Goal: Information Seeking & Learning: Learn about a topic

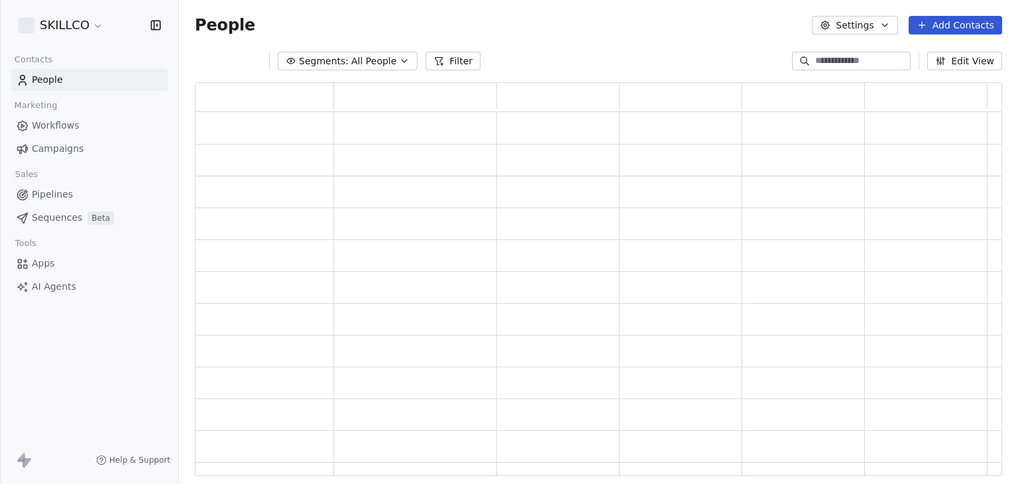
scroll to position [383, 797]
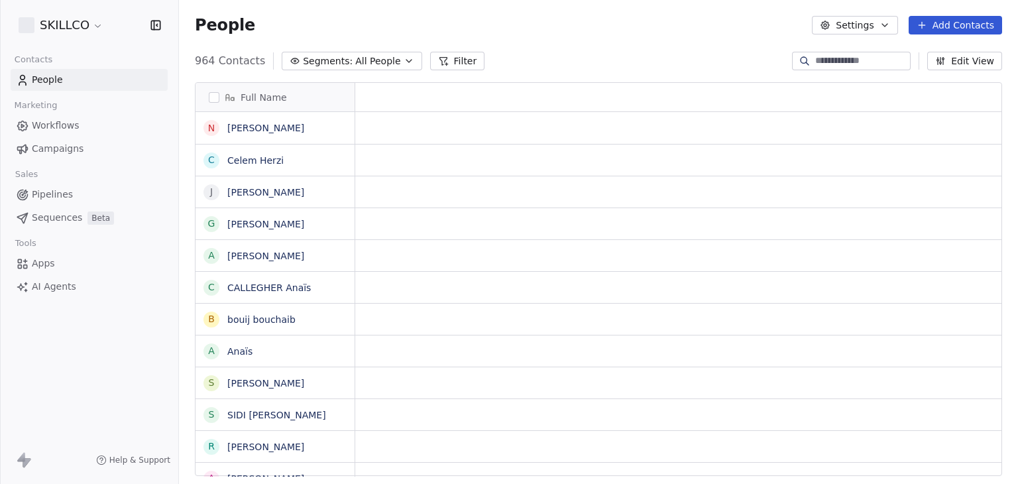
click at [83, 34] on html "SKILLCO Contacts People Marketing Workflows Campaigns Sales Pipelines Sequences…" at bounding box center [509, 242] width 1018 height 484
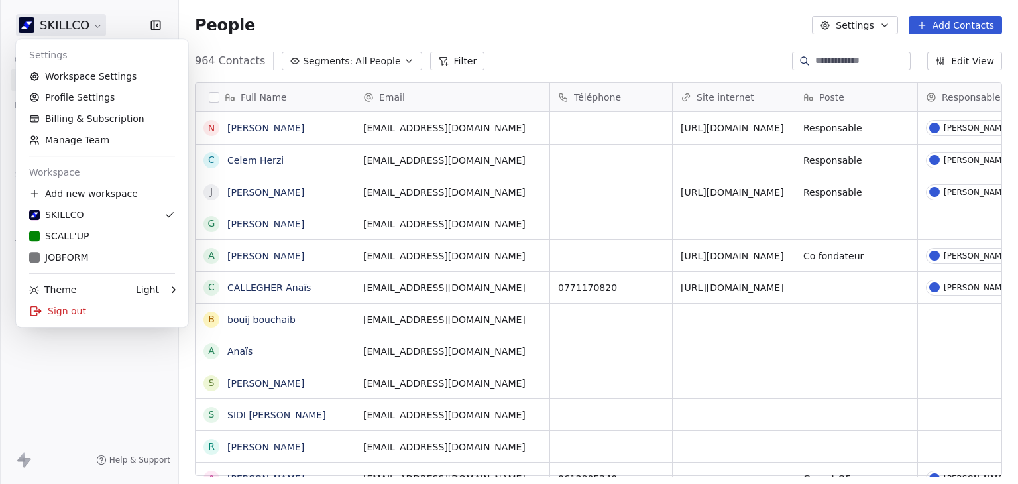
scroll to position [415, 829]
click at [600, 58] on html "SKILLCO Contacts People Marketing Workflows Campaigns Sales Pipelines Sequences…" at bounding box center [509, 242] width 1018 height 484
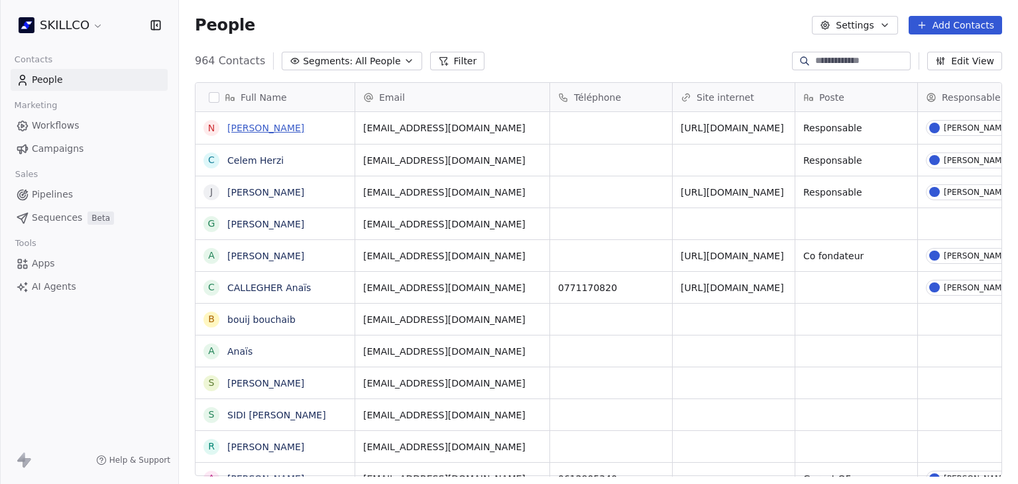
click at [254, 133] on link "[PERSON_NAME]" at bounding box center [265, 128] width 77 height 11
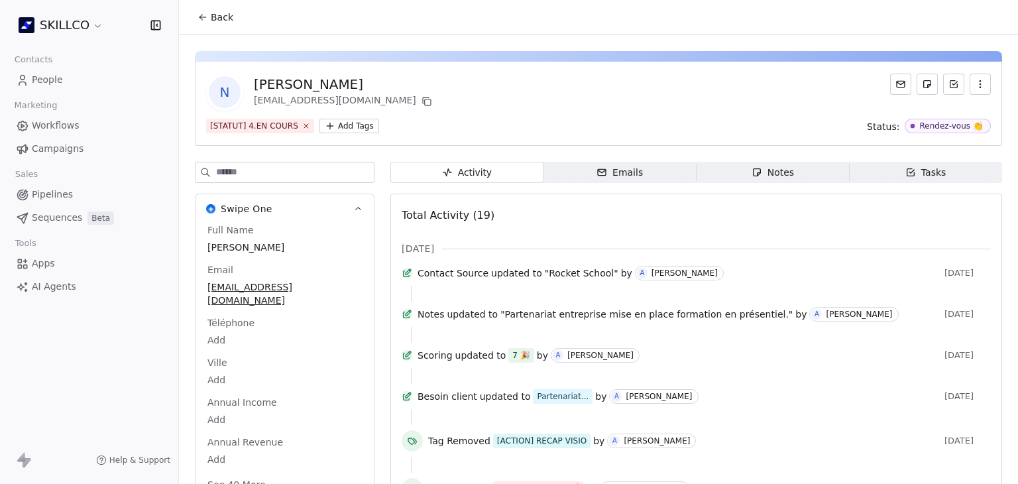
click at [228, 19] on span "Back" at bounding box center [222, 17] width 23 height 13
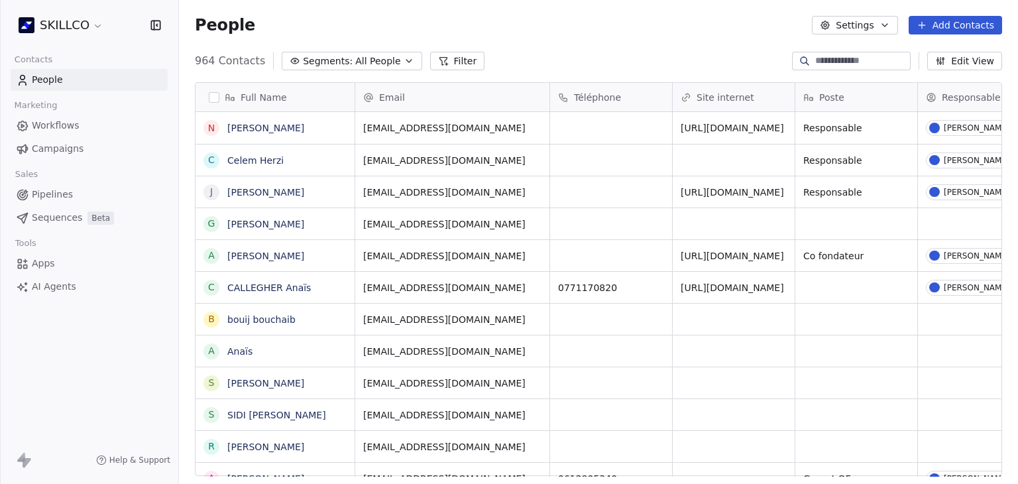
scroll to position [415, 829]
click at [62, 148] on span "Campaigns" at bounding box center [58, 149] width 52 height 14
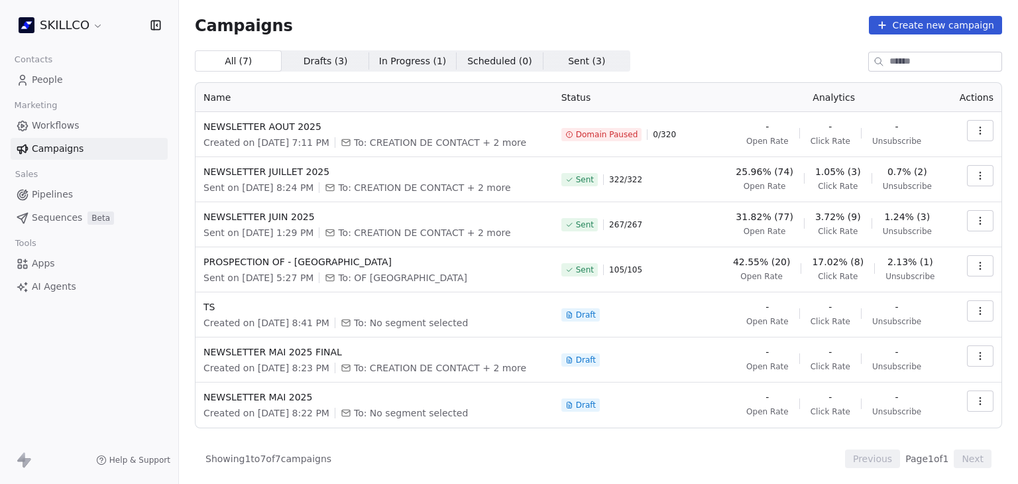
click at [66, 80] on link "People" at bounding box center [89, 80] width 157 height 22
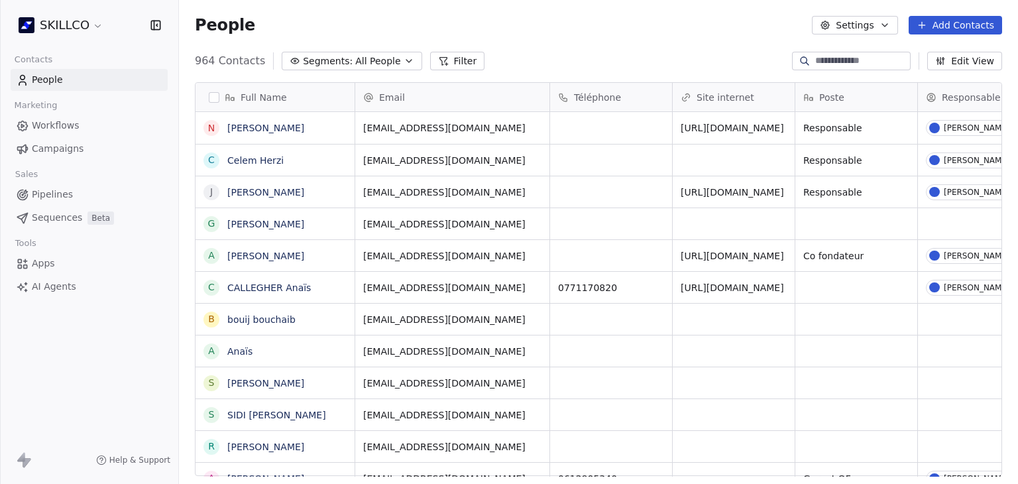
scroll to position [415, 829]
click at [334, 69] on button "Segments: All People" at bounding box center [352, 61] width 140 height 19
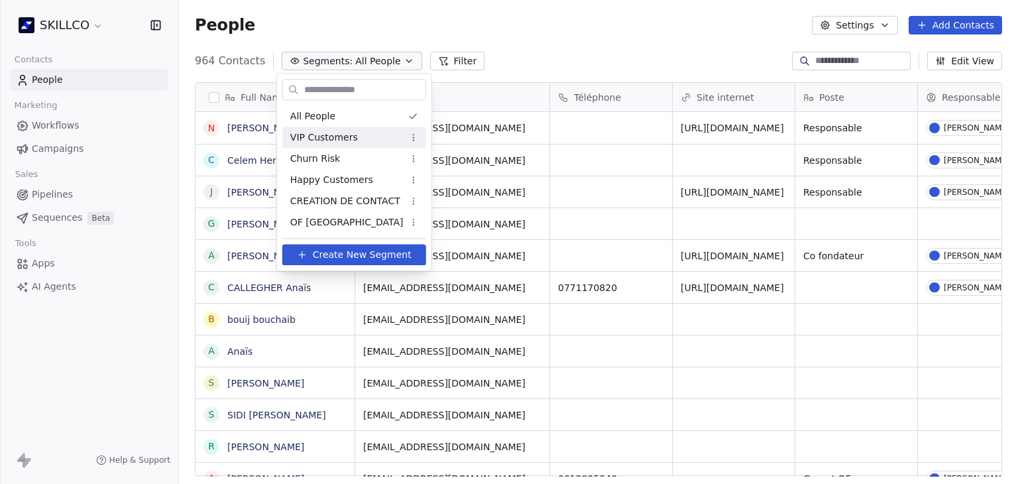
click at [338, 137] on span "VIP Customers" at bounding box center [324, 138] width 68 height 14
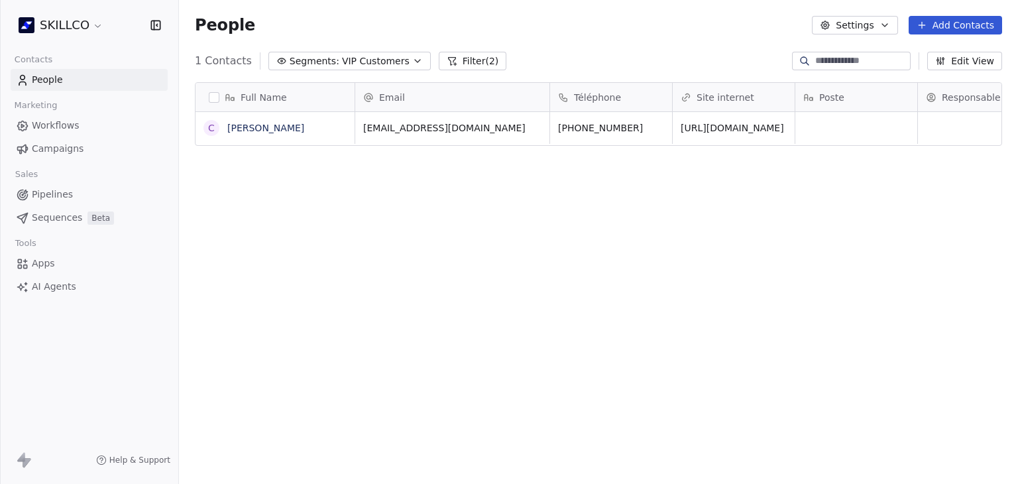
click at [363, 60] on span "VIP Customers" at bounding box center [376, 61] width 68 height 14
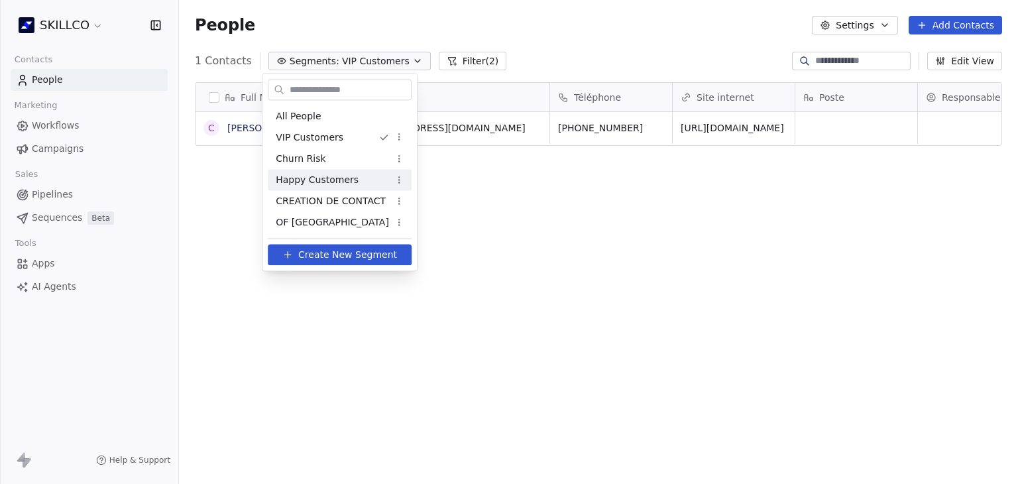
click at [302, 183] on span "Happy Customers" at bounding box center [317, 180] width 83 height 14
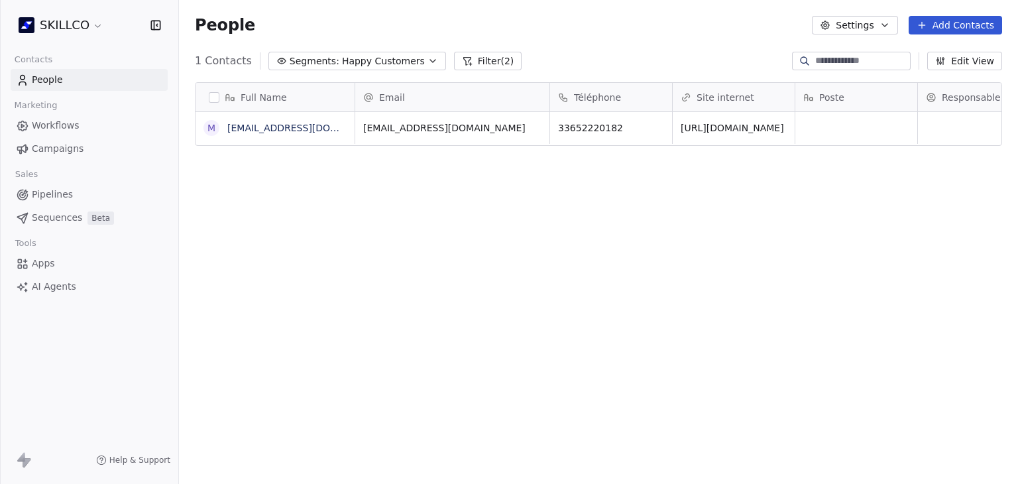
click at [328, 65] on span "Segments:" at bounding box center [315, 61] width 50 height 14
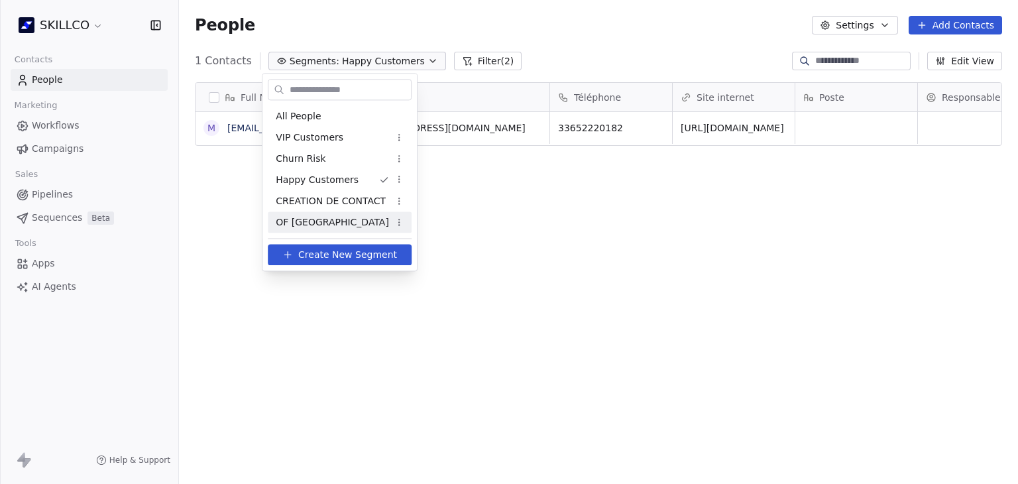
click at [327, 221] on span "OF [GEOGRAPHIC_DATA]" at bounding box center [332, 222] width 113 height 14
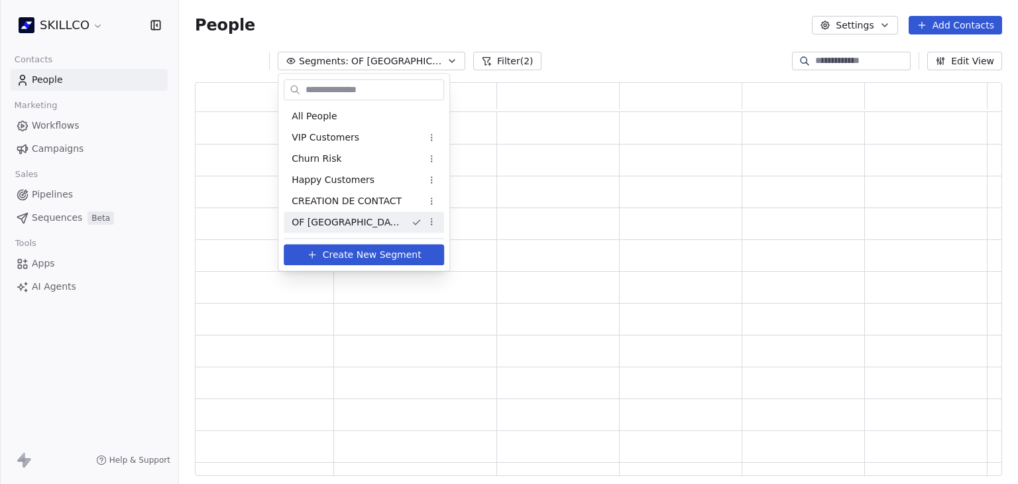
click at [327, 221] on span "OF [GEOGRAPHIC_DATA]" at bounding box center [346, 222] width 109 height 14
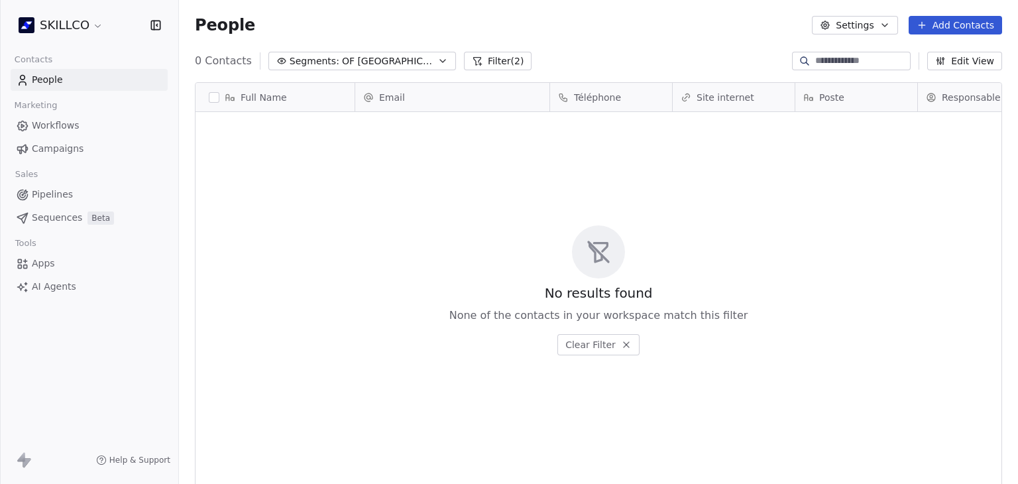
click at [339, 50] on div "0 Contacts Segments: OF MONTPELLIER Filter (2) Edit View" at bounding box center [598, 60] width 839 height 21
click at [342, 64] on span "OF [GEOGRAPHIC_DATA]" at bounding box center [388, 61] width 93 height 14
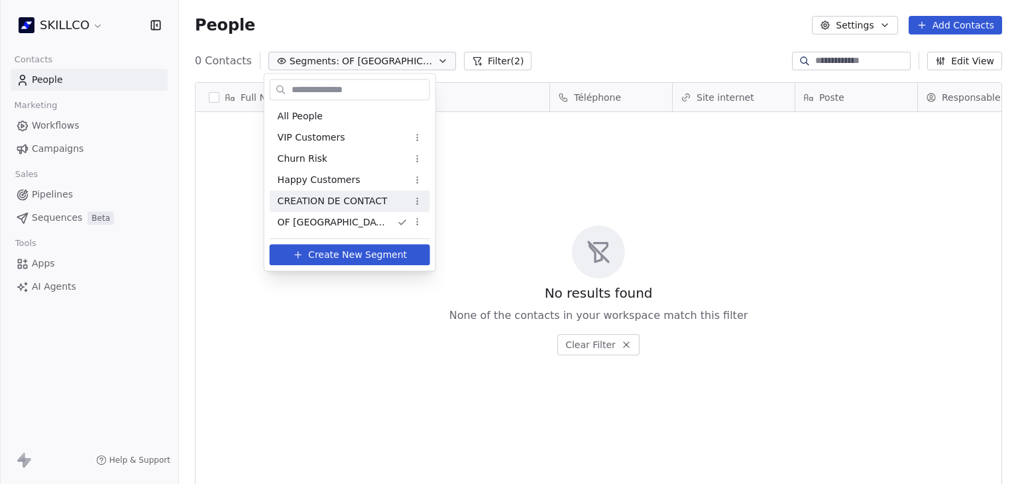
click at [316, 202] on span "CREATION DE CONTACT" at bounding box center [333, 201] width 110 height 14
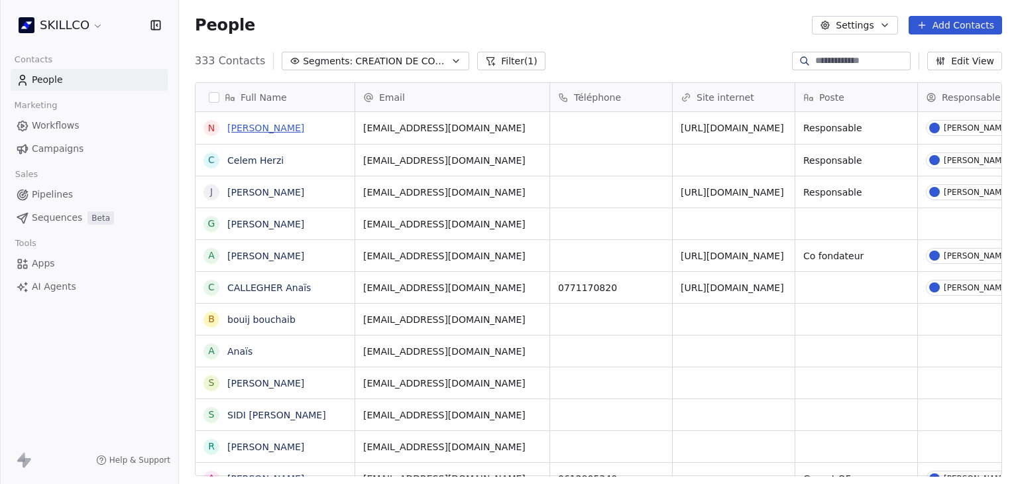
click at [270, 130] on link "[PERSON_NAME]" at bounding box center [265, 128] width 77 height 11
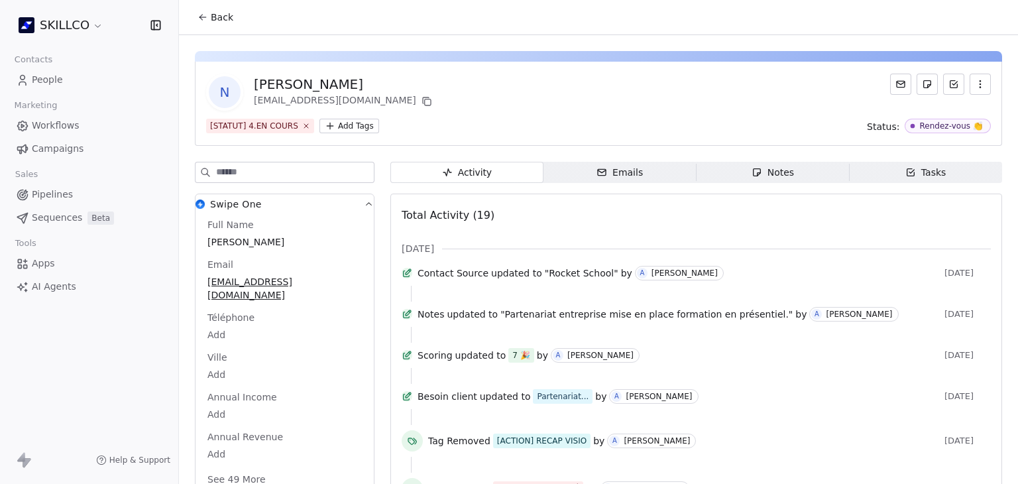
click at [223, 29] on button "Back" at bounding box center [216, 17] width 52 height 24
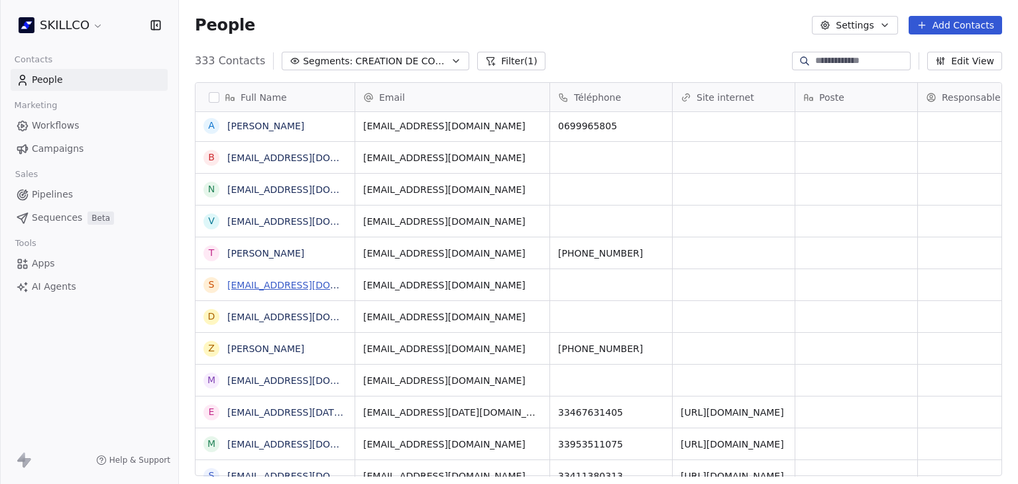
click at [277, 286] on link "[EMAIL_ADDRESS][DOMAIN_NAME]" at bounding box center [308, 285] width 162 height 11
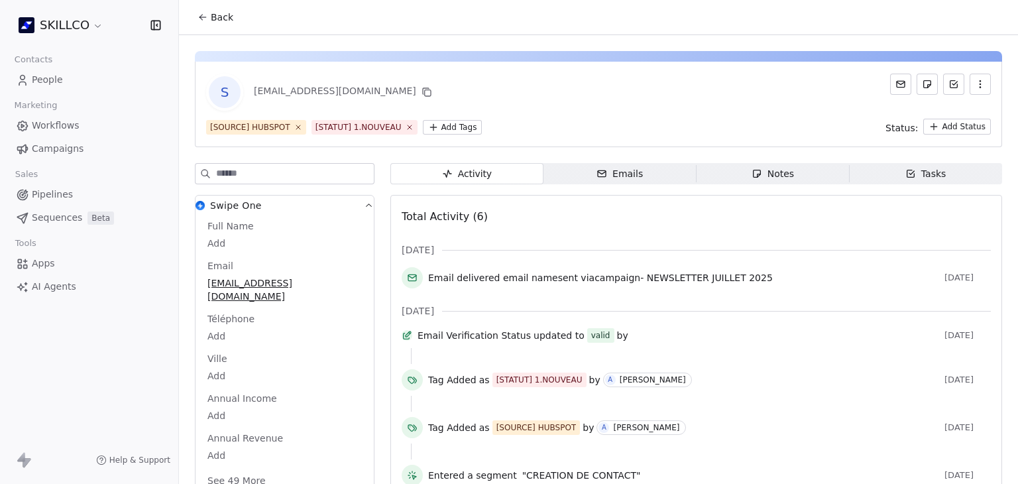
click at [592, 111] on div "S [EMAIL_ADDRESS][DOMAIN_NAME] [SOURCE] HUBSPOT [STATUT] 1.NOUVEAU Add Tags Sta…" at bounding box center [598, 105] width 807 height 86
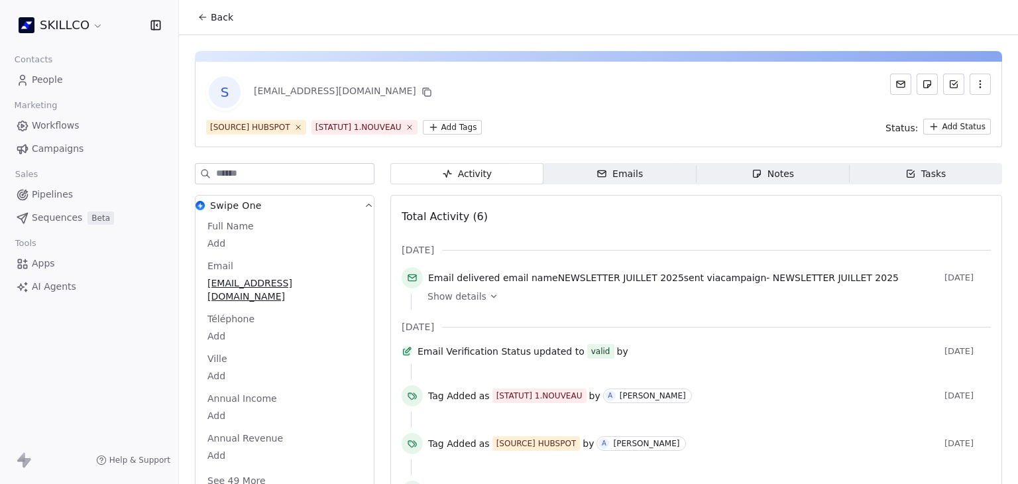
click at [218, 15] on span "Back" at bounding box center [222, 17] width 23 height 13
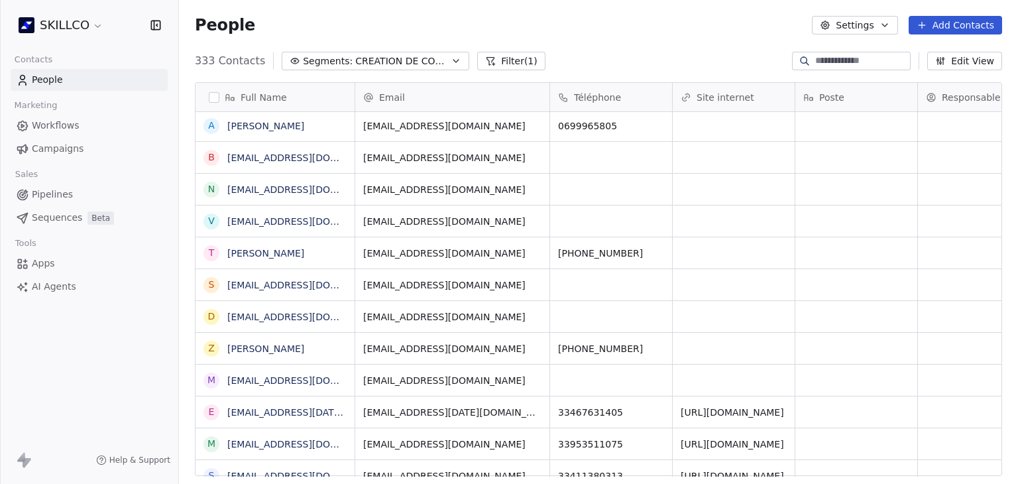
click at [384, 52] on button "Segments: CREATION DE CONTACT" at bounding box center [376, 61] width 188 height 19
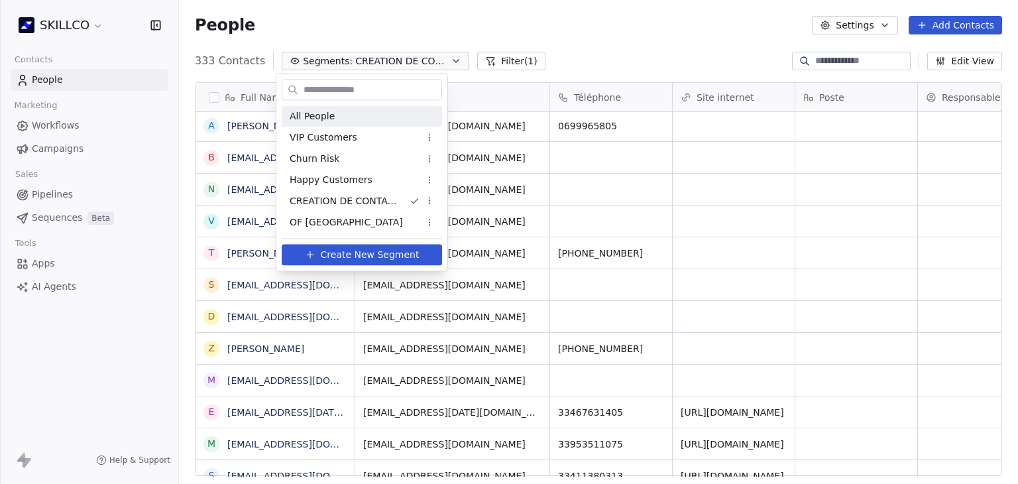
click at [328, 112] on span "All People" at bounding box center [312, 116] width 45 height 14
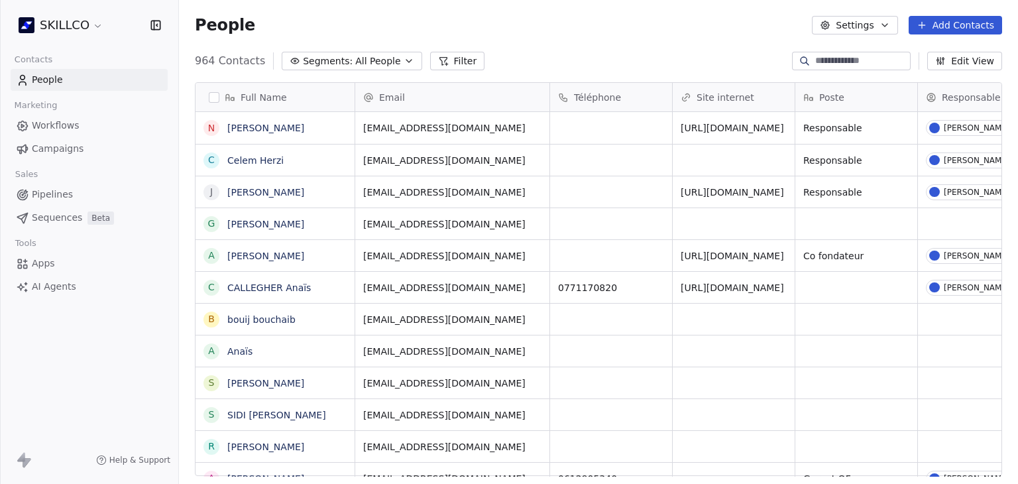
click at [585, 46] on div "People Settings Add Contacts" at bounding box center [598, 25] width 839 height 50
click at [343, 66] on button "Segments: All People" at bounding box center [352, 61] width 140 height 19
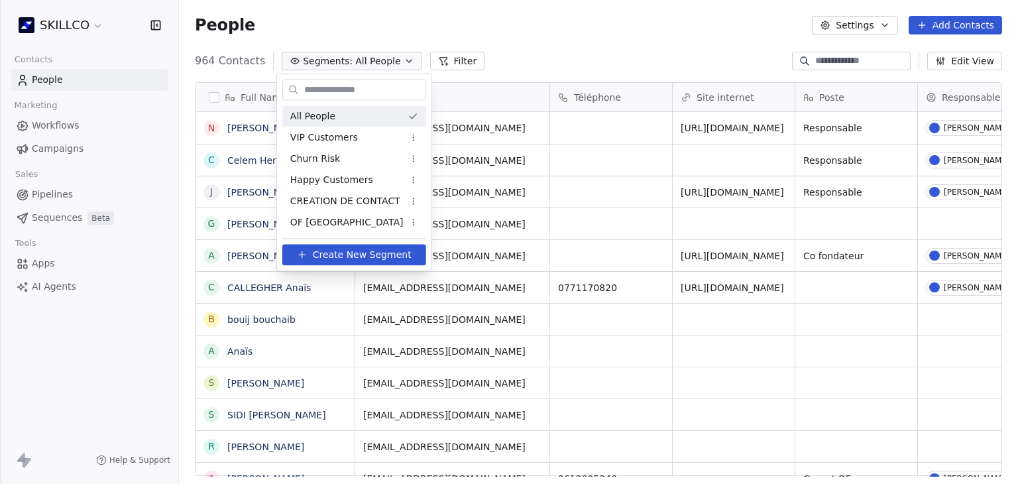
click at [334, 123] on div "All People" at bounding box center [354, 115] width 144 height 21
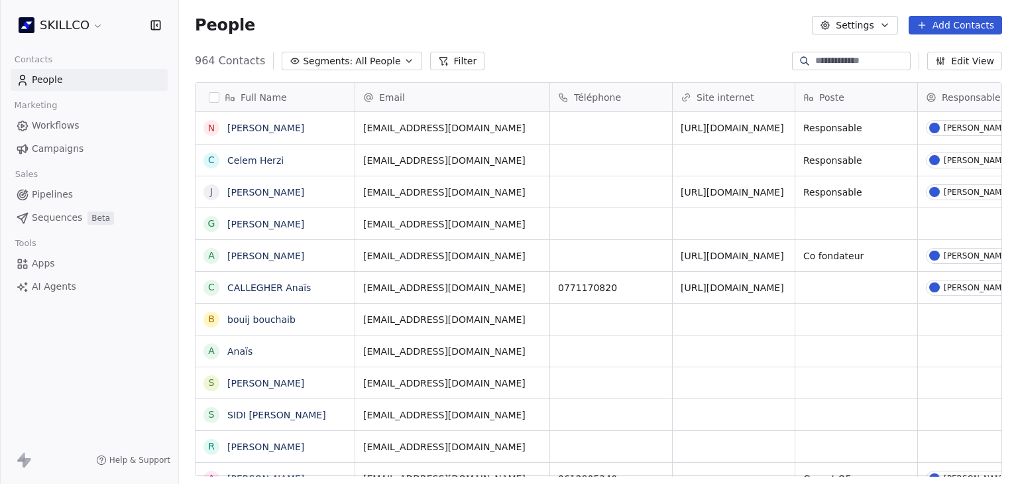
click at [574, 78] on div "Full Name N [PERSON_NAME] C Celem Herzi J Jacky [PERSON_NAME] [PERSON_NAME] A […" at bounding box center [598, 285] width 839 height 426
click at [251, 131] on link "[PERSON_NAME]" at bounding box center [265, 128] width 77 height 11
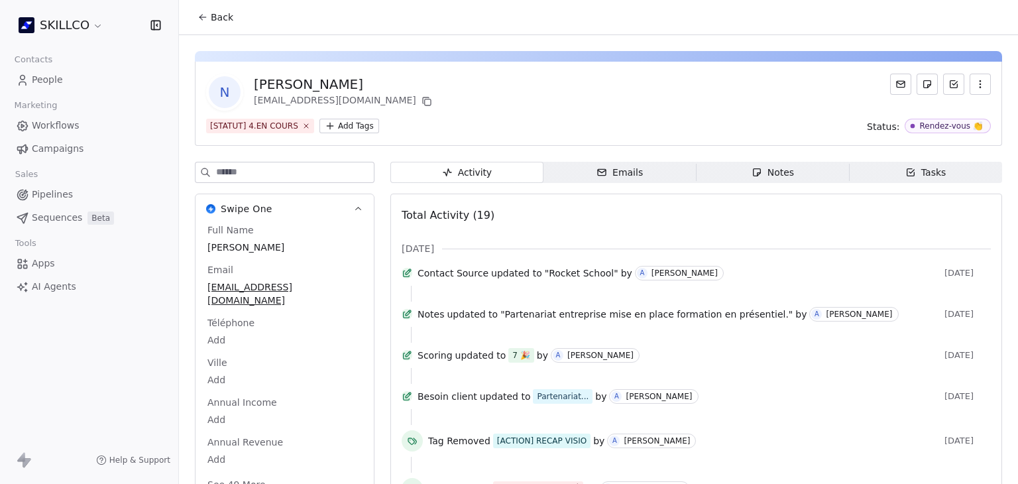
click at [579, 178] on span "Emails Emails" at bounding box center [620, 172] width 153 height 21
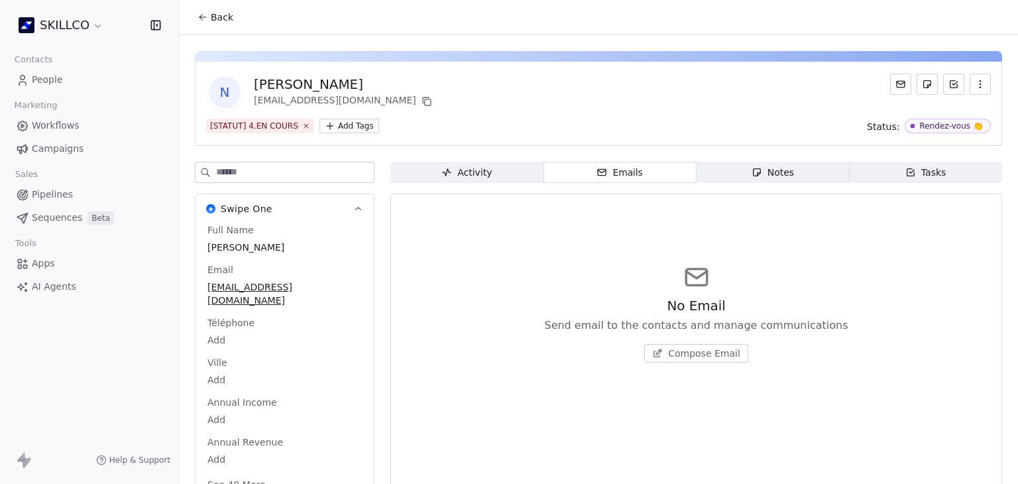
click at [214, 5] on button "Back" at bounding box center [216, 17] width 52 height 24
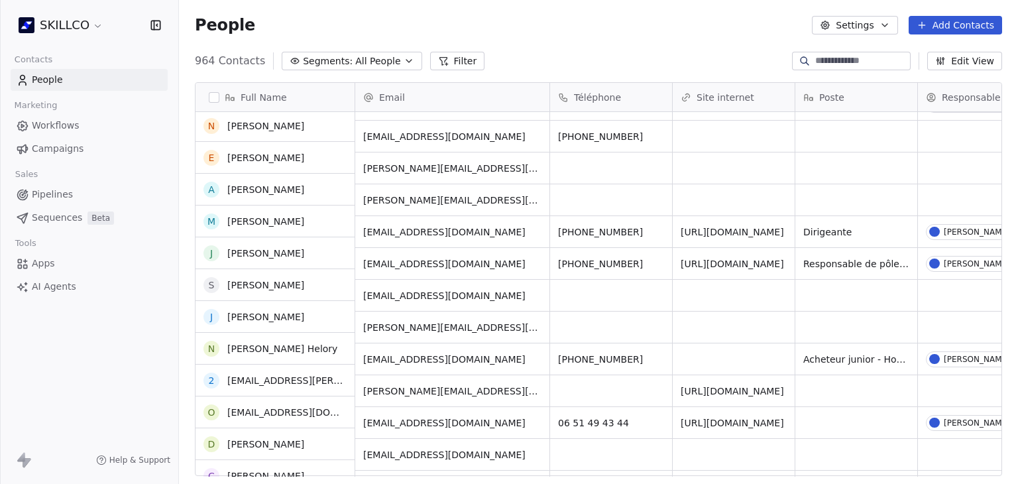
scroll to position [862, 0]
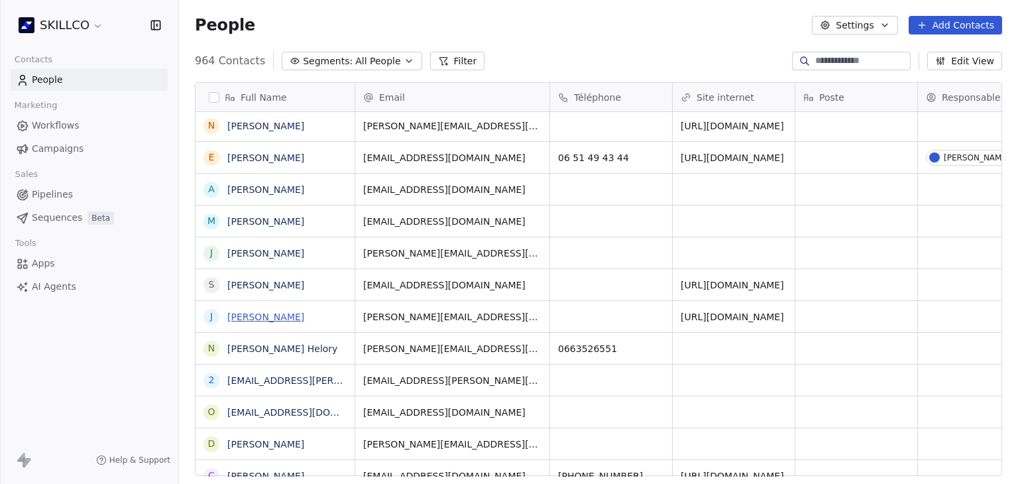
click at [267, 319] on link "[PERSON_NAME]" at bounding box center [265, 317] width 77 height 11
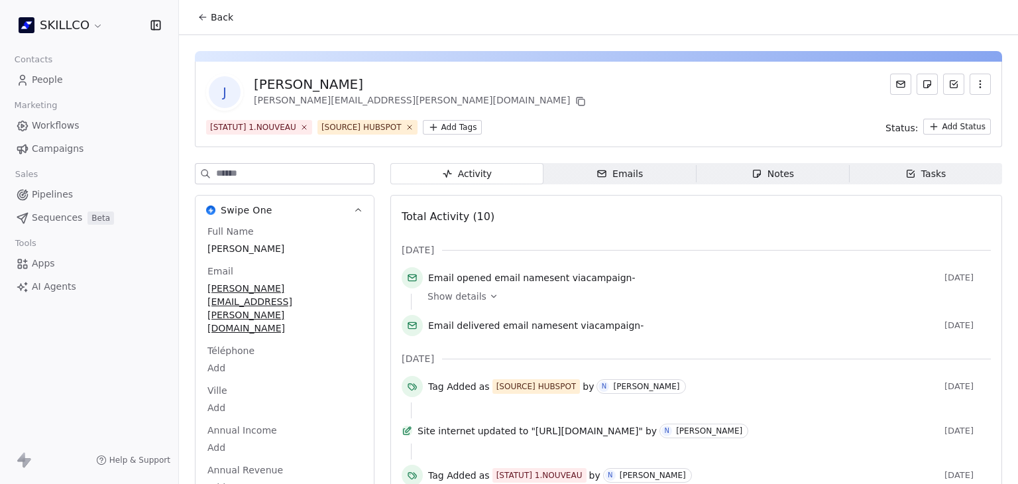
click at [633, 180] on div "Emails" at bounding box center [620, 174] width 46 height 14
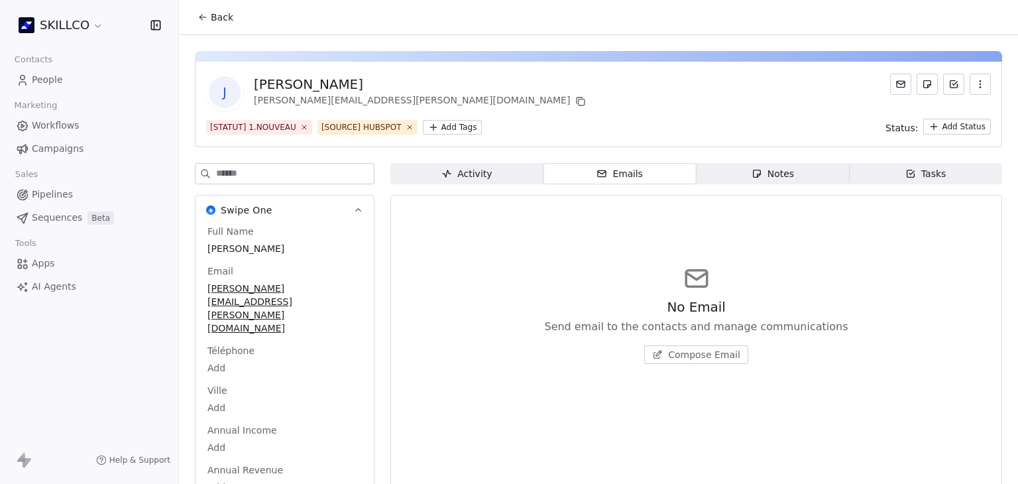
click at [452, 180] on div "Activity" at bounding box center [467, 174] width 50 height 14
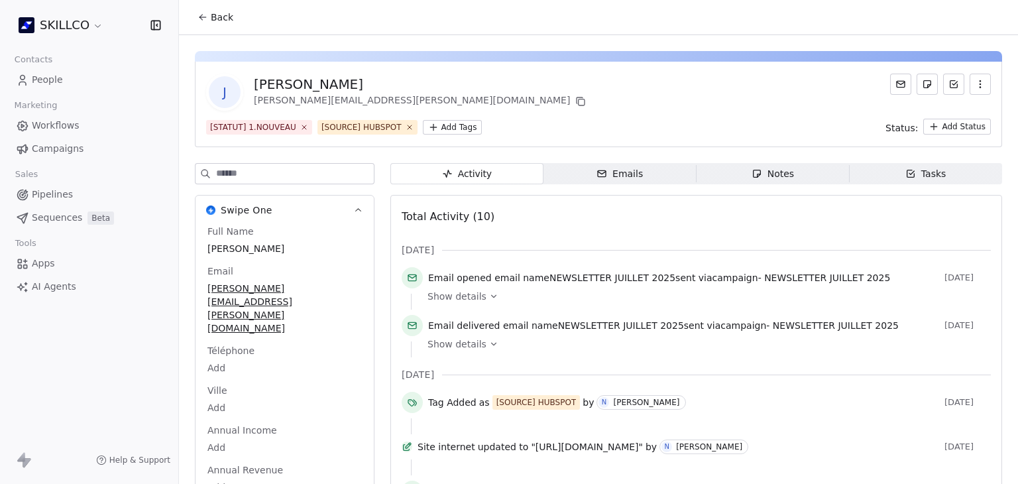
click at [216, 9] on button "Back" at bounding box center [216, 17] width 52 height 24
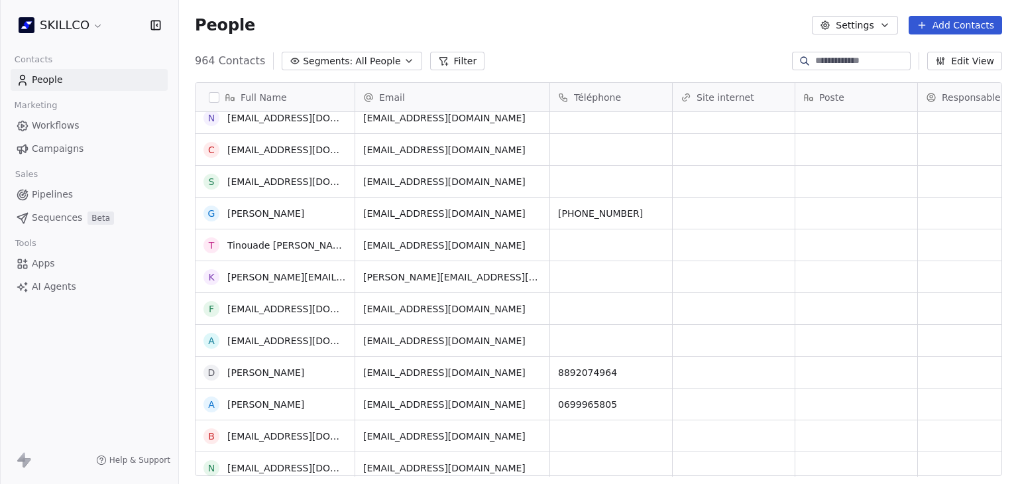
scroll to position [1392, 0]
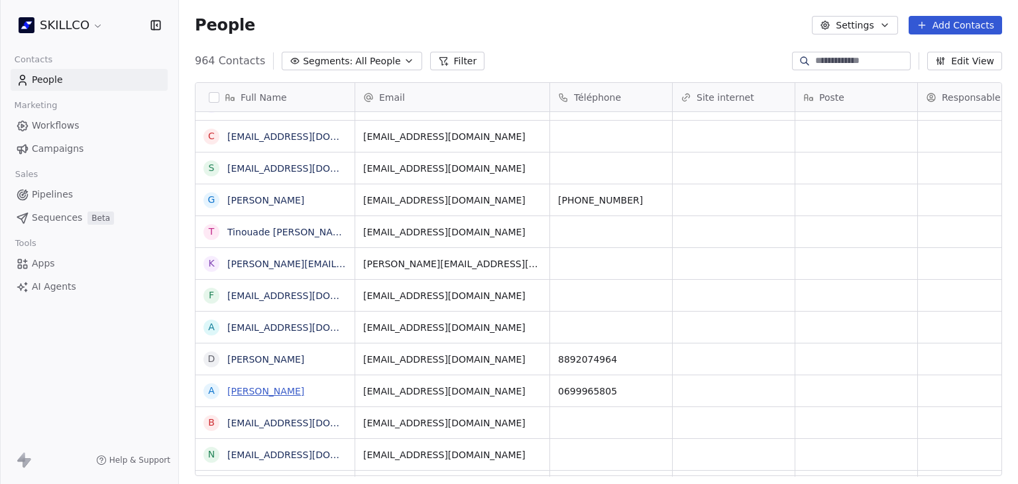
click at [276, 390] on link "[PERSON_NAME]" at bounding box center [265, 391] width 77 height 11
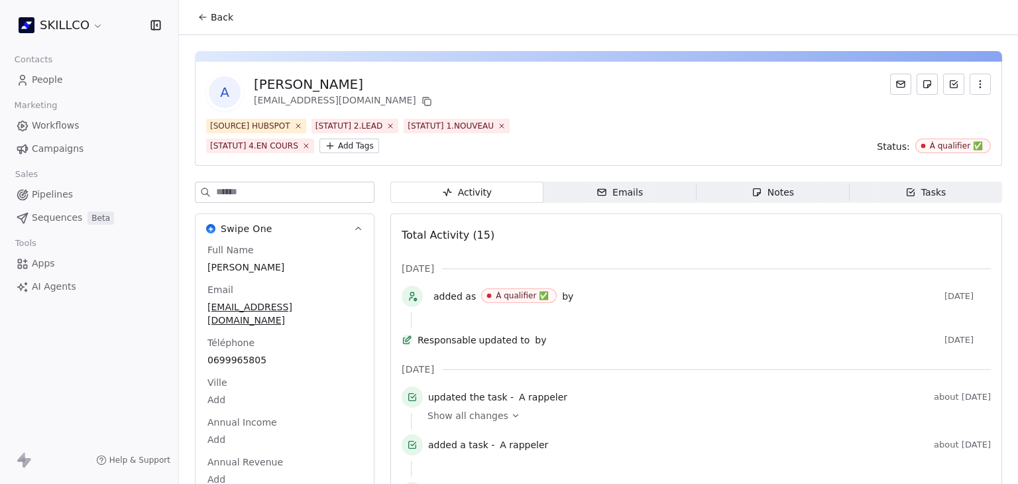
click at [579, 182] on span "Emails Emails" at bounding box center [620, 192] width 153 height 21
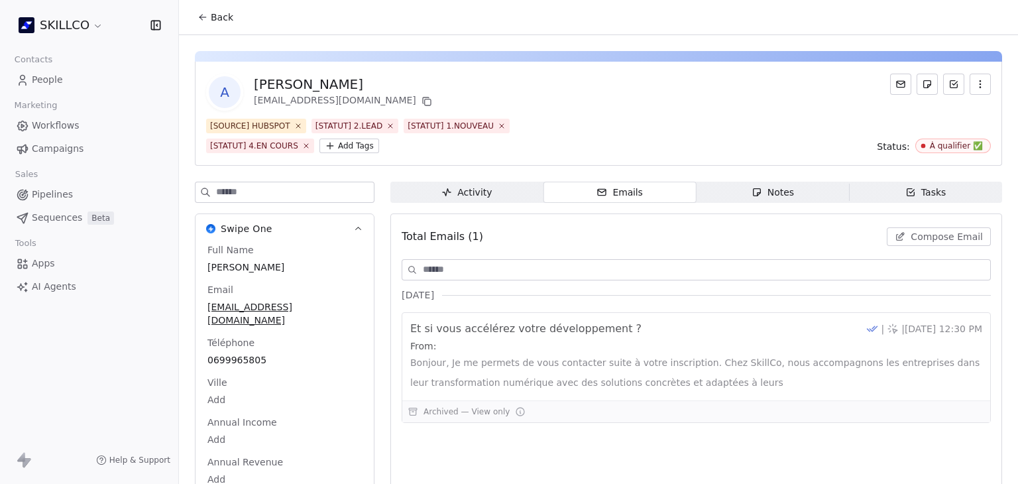
click at [705, 135] on div "[SOURCE] HUBSPOT [STATUT] 2.LEAD [STATUT] 1.NOUVEAU [STATUT] 4.EN COURS Add Tag…" at bounding box center [598, 136] width 785 height 34
click at [223, 19] on span "Back" at bounding box center [222, 17] width 23 height 13
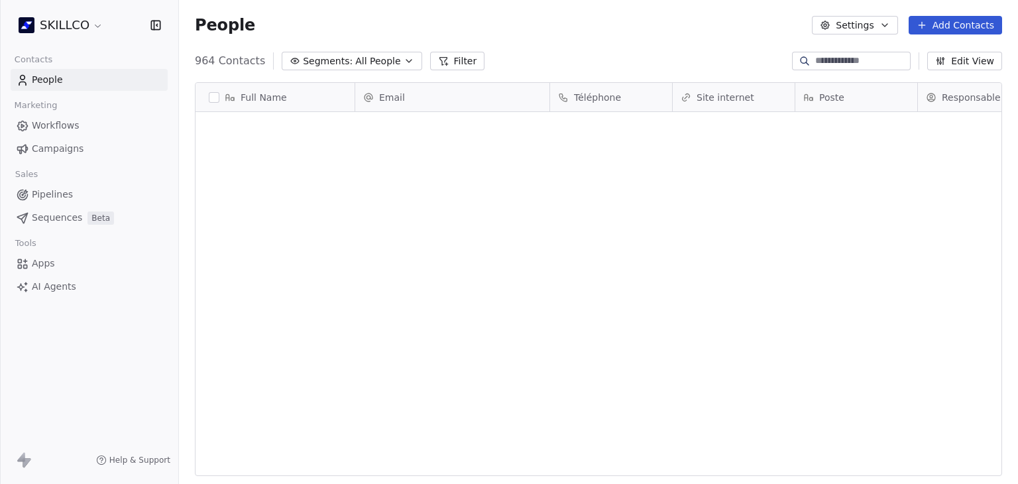
scroll to position [415, 829]
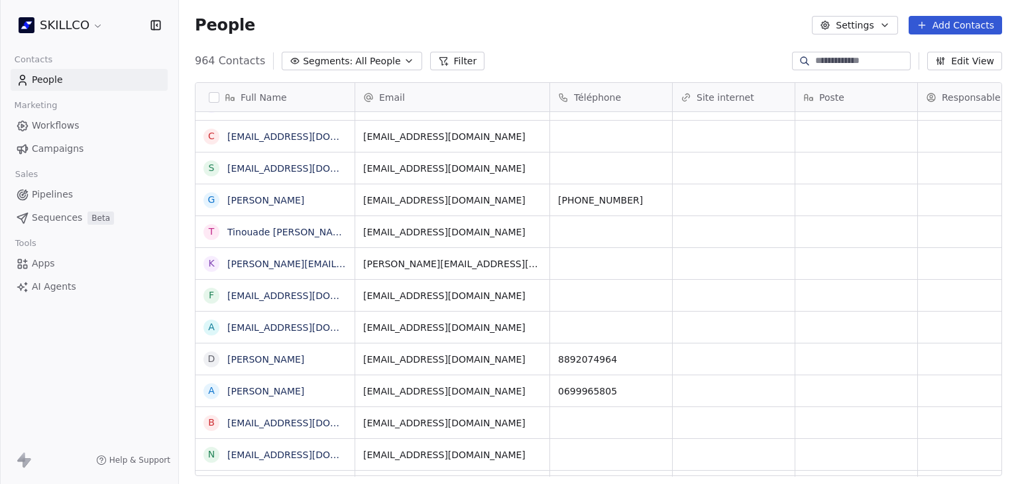
click at [79, 22] on html "SKILLCO Contacts People Marketing Workflows Campaigns Sales Pipelines Sequences…" at bounding box center [509, 242] width 1018 height 484
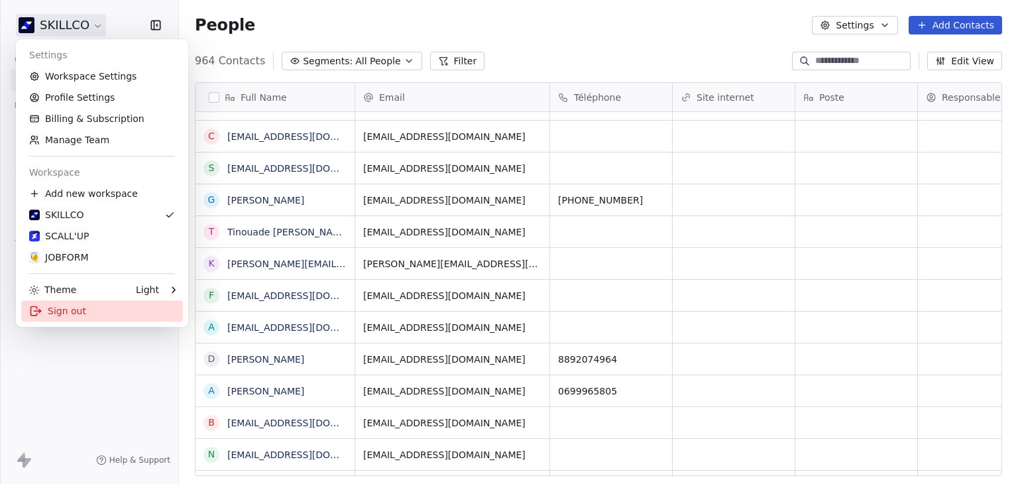
click at [62, 311] on div "Sign out" at bounding box center [102, 310] width 162 height 21
